Goal: Register for event/course

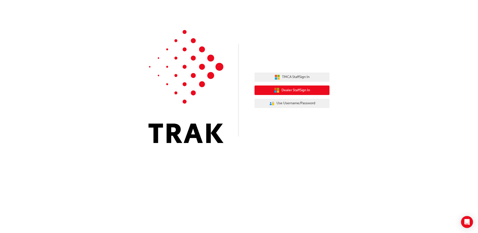
click at [294, 90] on span "Dealer Staff Sign In" at bounding box center [296, 91] width 29 height 6
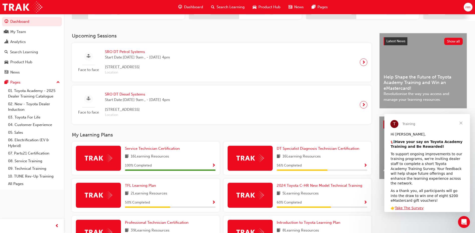
scroll to position [87, 0]
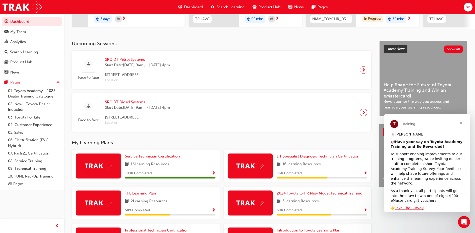
click at [139, 67] on span "Start Date: Tue 14 Oct 2025, 9am , - Thu 16 Oct 2025, 4pm" at bounding box center [137, 65] width 65 height 6
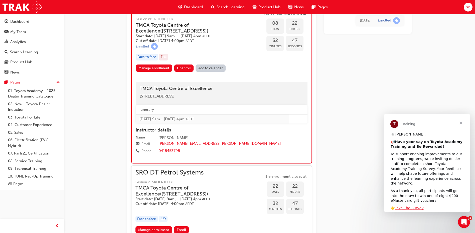
scroll to position [434, 0]
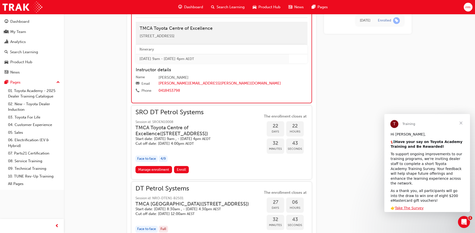
click at [202, 124] on div "SRO DT Petrol Systems Session id: SROEN10008 TMCA Toyota Centre of Excellence (…" at bounding box center [198, 128] width 127 height 36
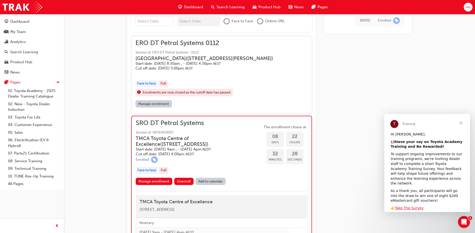
scroll to position [259, 0]
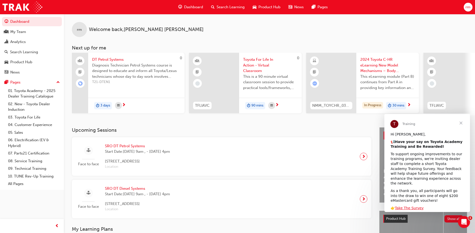
click at [145, 196] on span "Start Date: Mon 27 Oct 2025, 9am , - Wed 29 Oct 2025, 4pm" at bounding box center [137, 194] width 65 height 6
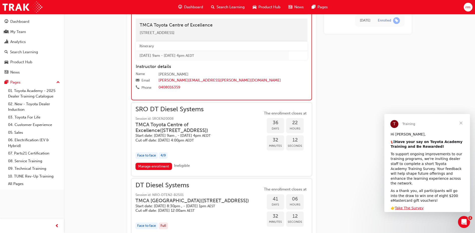
scroll to position [433, 0]
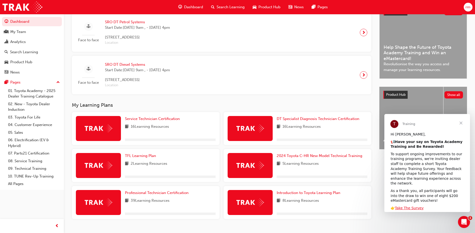
scroll to position [125, 0]
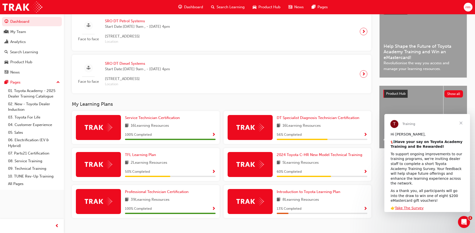
click at [366, 136] on span "Show Progress" at bounding box center [365, 135] width 4 height 5
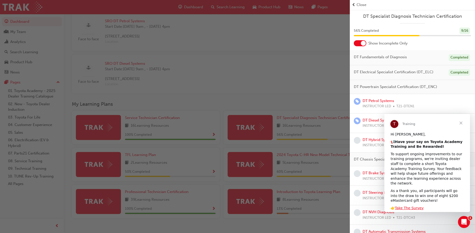
click at [461, 122] on span "Close" at bounding box center [461, 123] width 18 height 18
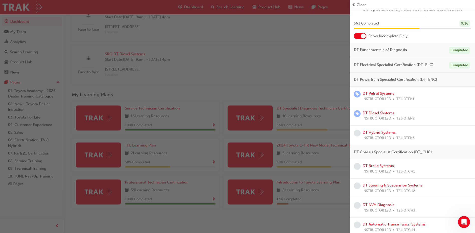
scroll to position [11, 0]
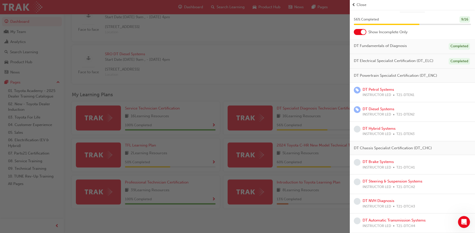
click at [312, 30] on div "button" at bounding box center [175, 116] width 350 height 233
